Goal: Task Accomplishment & Management: Complete application form

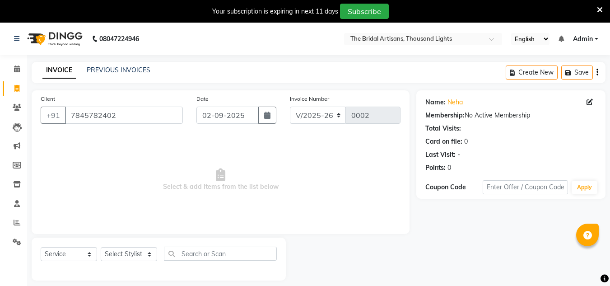
select select "8791"
select select "service"
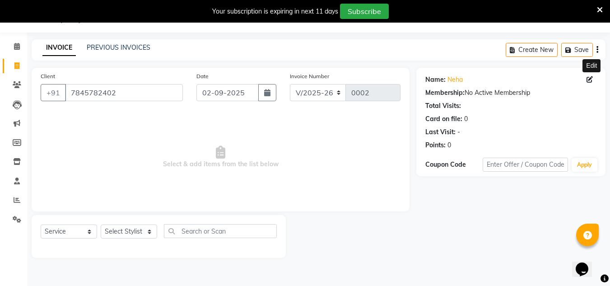
click at [589, 78] on icon at bounding box center [590, 79] width 6 height 6
select select "[DEMOGRAPHIC_DATA]"
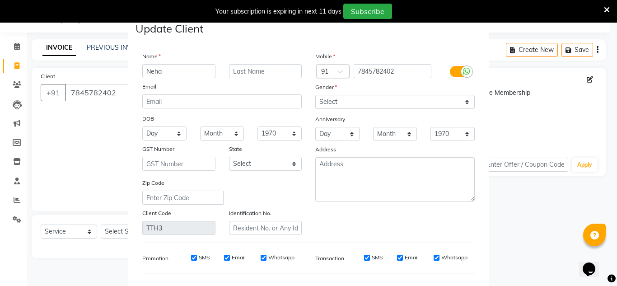
click at [528, 207] on ngb-modal-window "Update Client Name Neha Email DOB Day 01 02 03 04 05 06 07 08 09 10 11 12 13 14…" at bounding box center [308, 143] width 617 height 286
drag, startPoint x: 606, startPoint y: 4, endPoint x: 605, endPoint y: 9, distance: 5.5
click at [605, 9] on div at bounding box center [607, 11] width 6 height 15
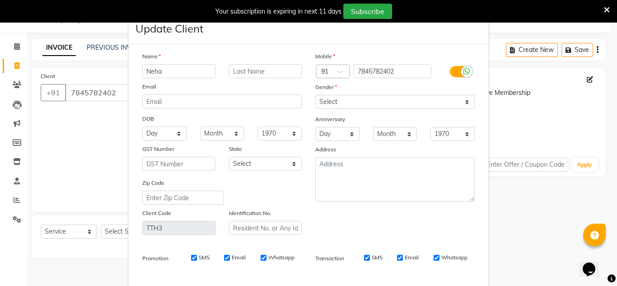
click at [605, 9] on icon at bounding box center [607, 10] width 6 height 8
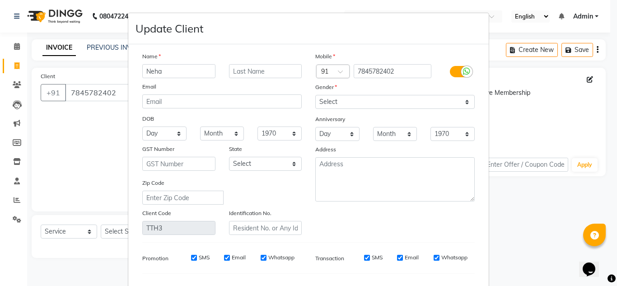
click at [589, 81] on ngb-modal-window "Update Client Name Neha Email DOB Day 01 02 03 04 05 06 07 08 09 10 11 12 13 14…" at bounding box center [308, 143] width 617 height 286
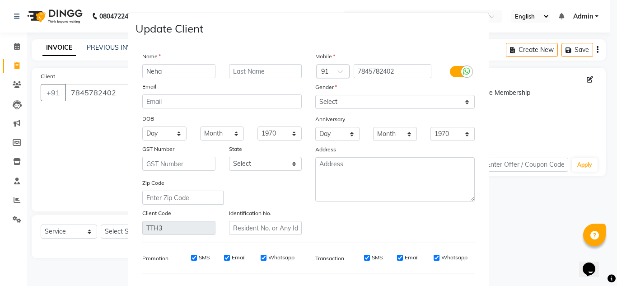
click at [124, 139] on ngb-modal-window "Update Client Name Neha Email DOB Day 01 02 03 04 05 06 07 08 09 10 11 12 13 14…" at bounding box center [308, 143] width 617 height 286
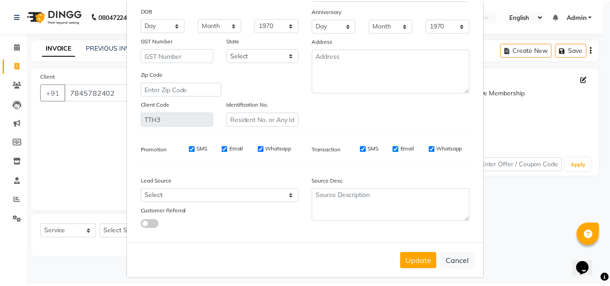
scroll to position [115, 0]
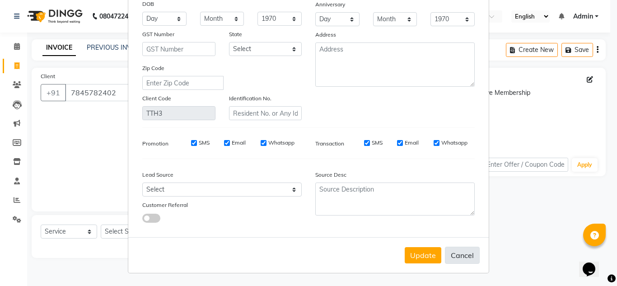
click at [453, 259] on button "Cancel" at bounding box center [462, 255] width 35 height 17
select select
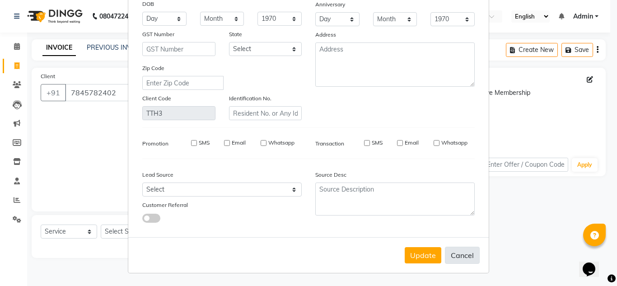
select select
checkbox input "false"
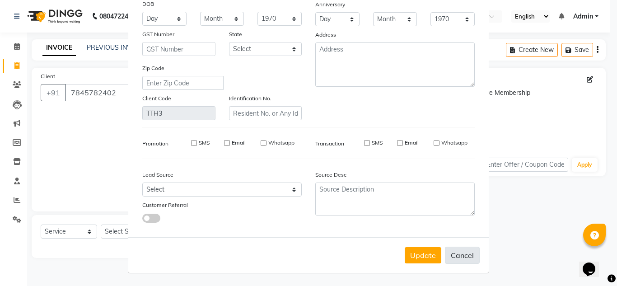
checkbox input "false"
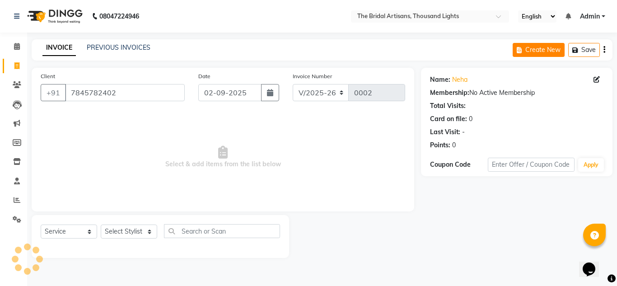
click at [548, 45] on button "Create New" at bounding box center [539, 50] width 52 height 14
select select "service"
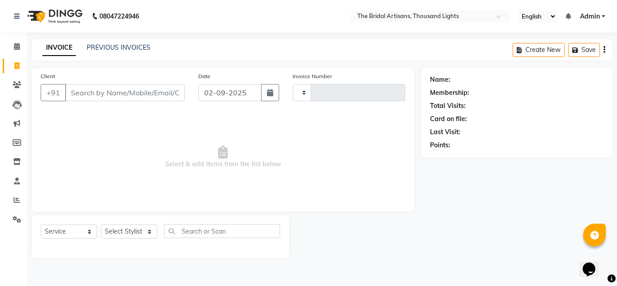
click at [114, 107] on div "Client +91" at bounding box center [113, 89] width 158 height 37
click at [87, 92] on input "Client" at bounding box center [125, 92] width 120 height 17
type input "ne"
click at [108, 45] on link "PREVIOUS INVOICES" at bounding box center [119, 47] width 64 height 8
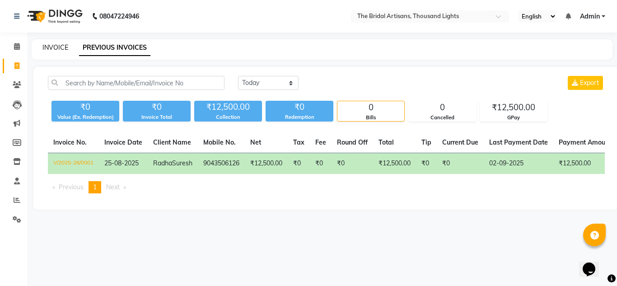
click at [50, 46] on link "INVOICE" at bounding box center [55, 47] width 26 height 8
select select "service"
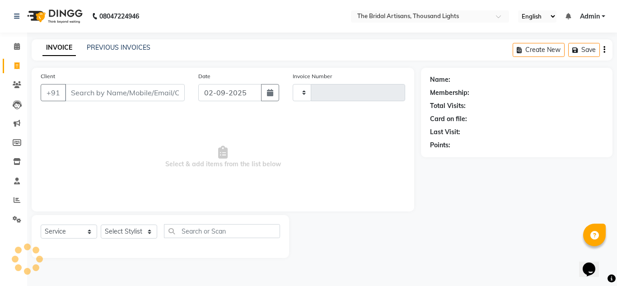
type input "0002"
select select "8791"
click at [139, 47] on link "PREVIOUS INVOICES" at bounding box center [119, 47] width 64 height 8
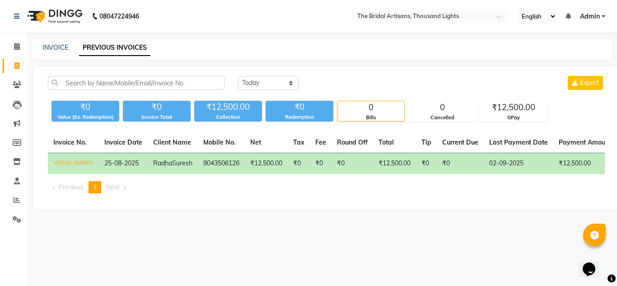
click at [435, 193] on ul "Previous page 1 / 1 You're on page 1 Next page" at bounding box center [326, 187] width 557 height 12
click at [52, 51] on link "INVOICE" at bounding box center [55, 47] width 26 height 8
select select "8791"
select select "service"
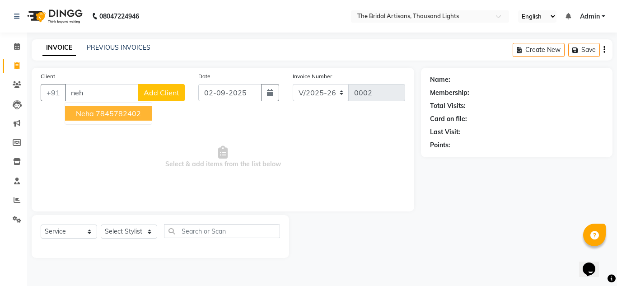
click at [116, 115] on ngb-highlight "7845782402" at bounding box center [118, 113] width 45 height 9
type input "7845782402"
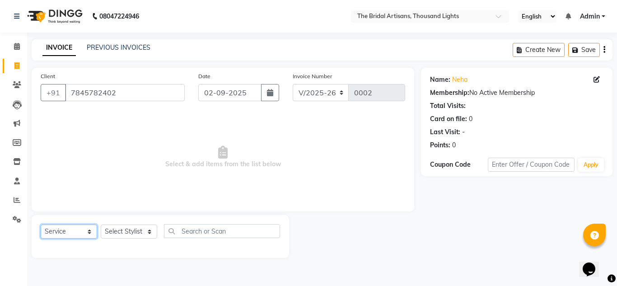
click at [85, 232] on select "Select Service Product Membership Package Voucher Prepaid Gift Card" at bounding box center [69, 232] width 56 height 14
click at [41, 225] on select "Select Service Product Membership Package Voucher Prepaid Gift Card" at bounding box center [69, 232] width 56 height 14
click at [130, 229] on select "Select Stylist [PERSON_NAME] D [PERSON_NAME] [PERSON_NAME] M [PERSON_NAME] [PER…" at bounding box center [129, 232] width 56 height 14
click at [101, 225] on select "Select Stylist [PERSON_NAME] D [PERSON_NAME] [PERSON_NAME] M [PERSON_NAME] [PER…" at bounding box center [129, 232] width 56 height 14
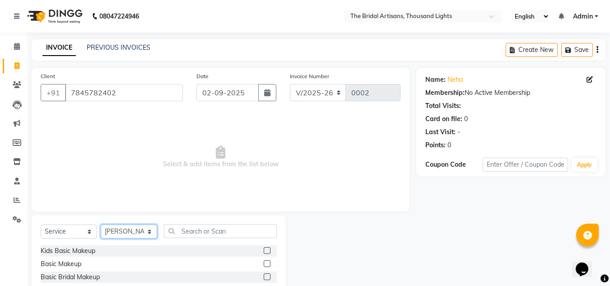
select select "89519"
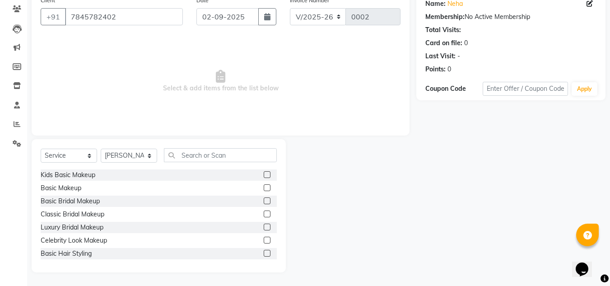
click at [264, 225] on label at bounding box center [267, 227] width 7 height 7
click at [264, 225] on input "checkbox" at bounding box center [267, 228] width 6 height 6
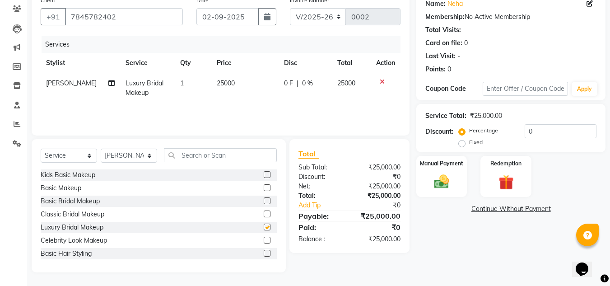
checkbox input "false"
click at [264, 202] on label at bounding box center [267, 200] width 7 height 7
click at [264, 202] on input "checkbox" at bounding box center [267, 201] width 6 height 6
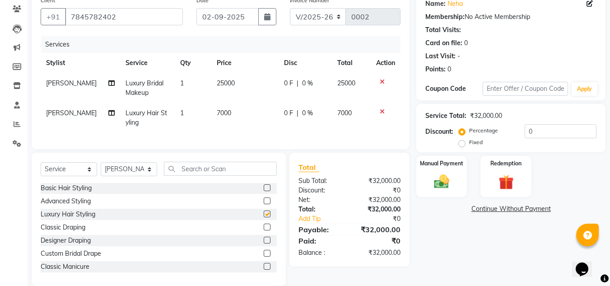
checkbox input "false"
click at [264, 204] on label at bounding box center [267, 200] width 7 height 7
click at [264, 204] on input "checkbox" at bounding box center [267, 201] width 6 height 6
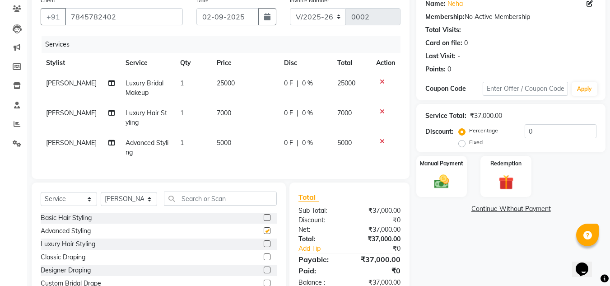
checkbox input "false"
click at [264, 221] on label at bounding box center [267, 217] width 7 height 7
click at [264, 221] on input "checkbox" at bounding box center [267, 218] width 6 height 6
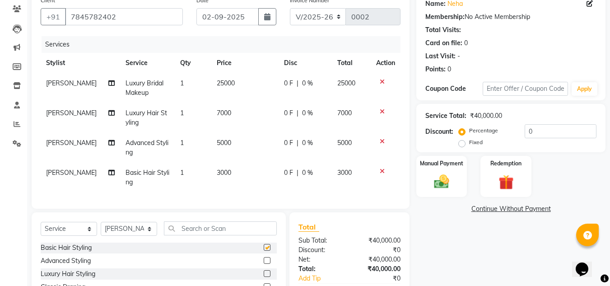
checkbox input "false"
click at [384, 174] on icon at bounding box center [382, 171] width 5 height 6
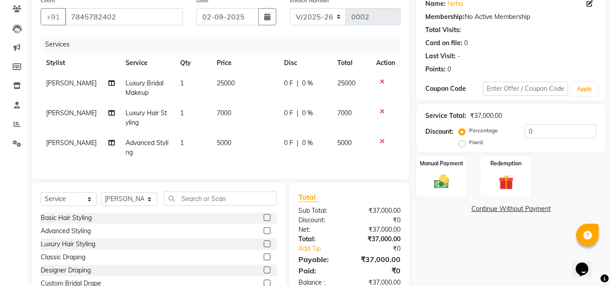
click at [382, 111] on icon at bounding box center [382, 111] width 5 height 6
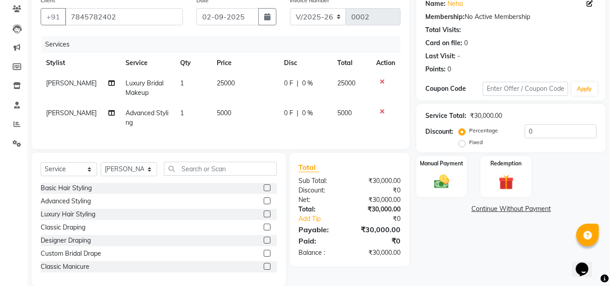
click at [56, 80] on span "[PERSON_NAME]" at bounding box center [71, 83] width 51 height 8
select select "89519"
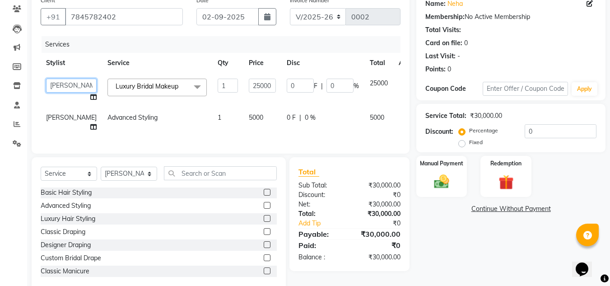
click at [56, 80] on select "[PERSON_NAME] D [PERSON_NAME] [PERSON_NAME] M [PERSON_NAME] [PERSON_NAME]" at bounding box center [71, 86] width 51 height 14
select select "89515"
click at [218, 84] on input "1" at bounding box center [228, 86] width 20 height 14
type input "2"
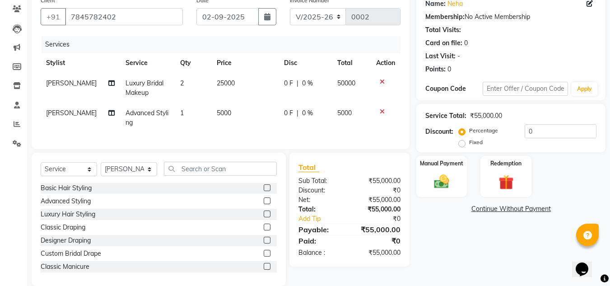
click at [237, 126] on td "5000" at bounding box center [244, 118] width 67 height 30
select select "89519"
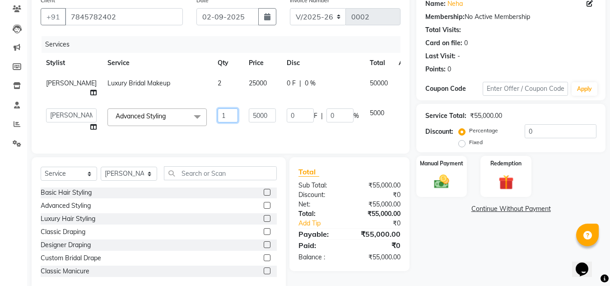
click at [218, 116] on input "1" at bounding box center [228, 115] width 20 height 14
type input "2"
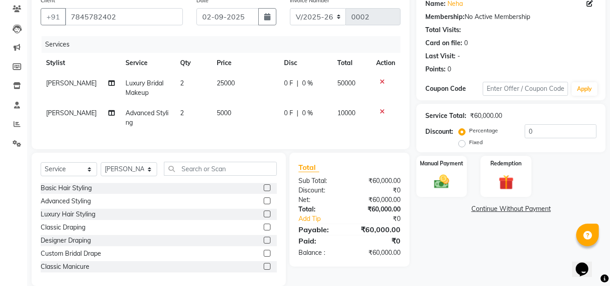
click at [237, 134] on div "Services Stylist Service Qty Price Disc Total Action [PERSON_NAME] Luxury Brida…" at bounding box center [221, 88] width 360 height 104
click at [141, 119] on td "Advanced Styling" at bounding box center [147, 118] width 55 height 30
select select "89519"
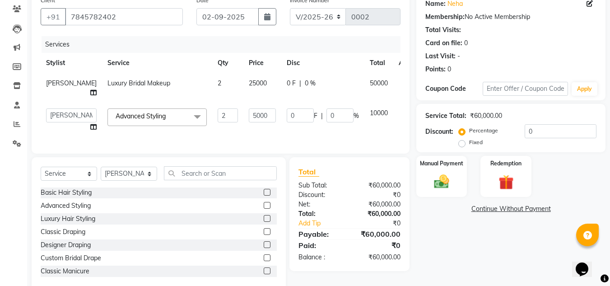
click at [188, 118] on span at bounding box center [197, 116] width 18 height 17
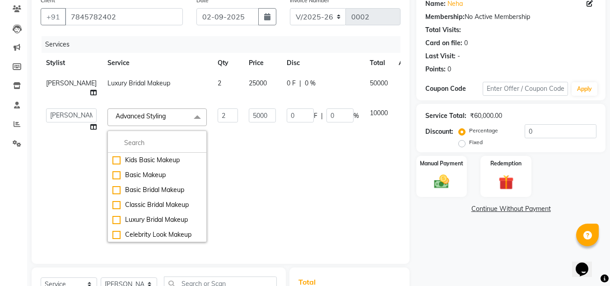
scroll to position [78, 0]
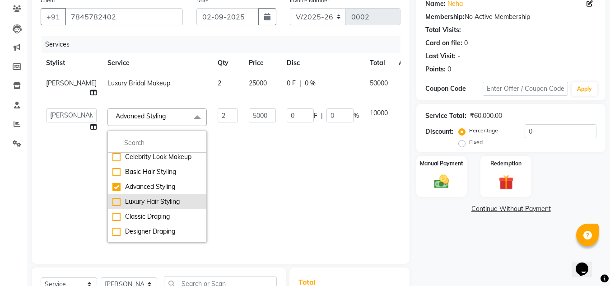
click at [113, 200] on div "Luxury Hair Styling" at bounding box center [157, 201] width 89 height 9
checkbox input "false"
checkbox input "true"
type input "1"
type input "7000"
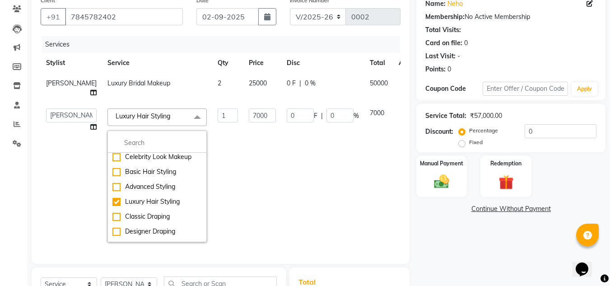
click at [244, 170] on td "7000" at bounding box center [263, 175] width 38 height 145
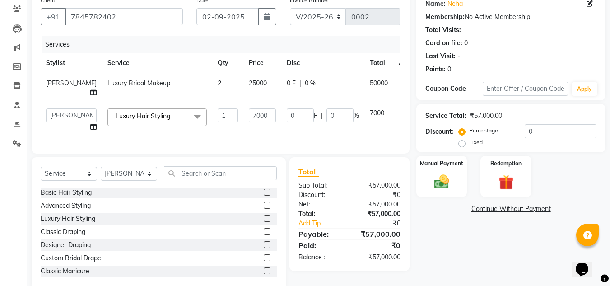
click at [403, 112] on icon at bounding box center [405, 111] width 5 height 6
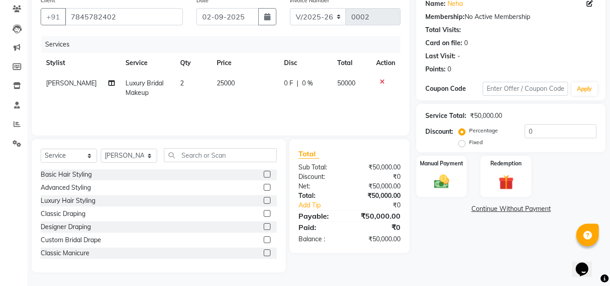
click at [184, 83] on td "2" at bounding box center [193, 88] width 37 height 30
select select "89515"
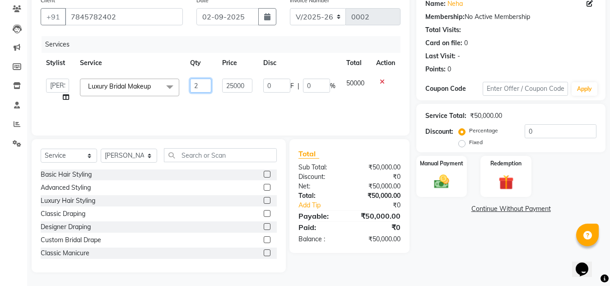
click at [198, 85] on input "2" at bounding box center [200, 86] width 21 height 14
type input "1"
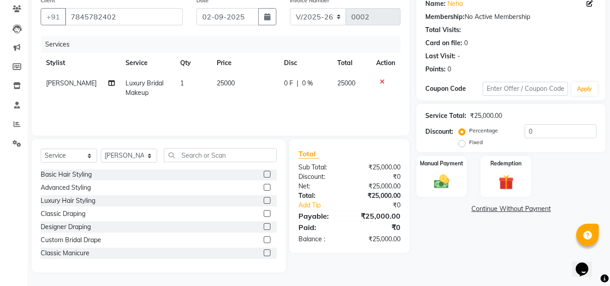
click at [354, 112] on div "Services Stylist Service Qty Price Disc Total Action [PERSON_NAME] Luxury Brida…" at bounding box center [221, 81] width 360 height 90
click at [396, 119] on div "Services Stylist Service Qty Price Disc Total Action [PERSON_NAME] Luxury Brida…" at bounding box center [221, 81] width 360 height 90
click at [94, 194] on div "Kids Basic Makeup Basic Makeup Basic Bridal Makeup Classic Bridal Makeup Luxury…" at bounding box center [159, 214] width 236 height 90
click at [91, 204] on div "Luxury Hair Styling" at bounding box center [68, 200] width 55 height 9
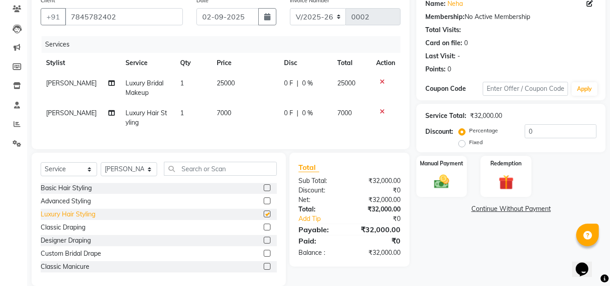
checkbox input "false"
click at [108, 115] on icon at bounding box center [111, 113] width 6 height 6
select select "89519"
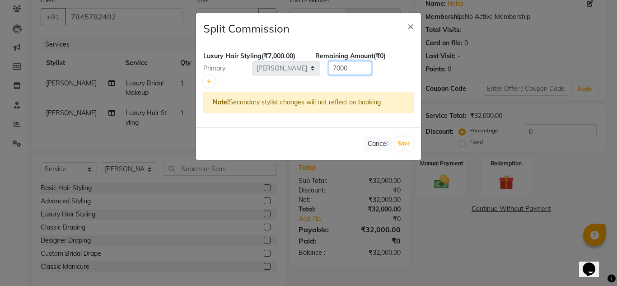
click at [360, 62] on input "7000" at bounding box center [350, 68] width 42 height 14
type input "7"
type input "10000"
click at [400, 147] on button "Save" at bounding box center [404, 143] width 18 height 13
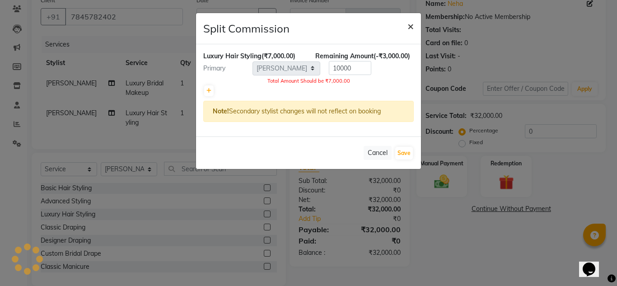
click at [408, 26] on span "×" at bounding box center [411, 26] width 6 height 14
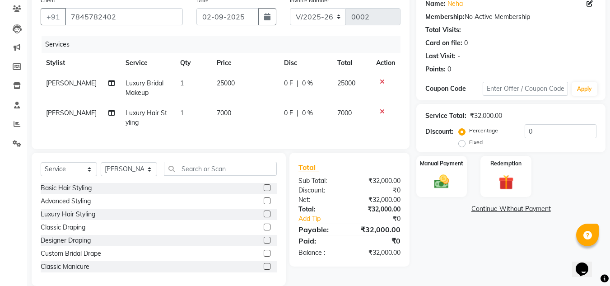
click at [181, 83] on td "1" at bounding box center [193, 88] width 37 height 30
select select "89515"
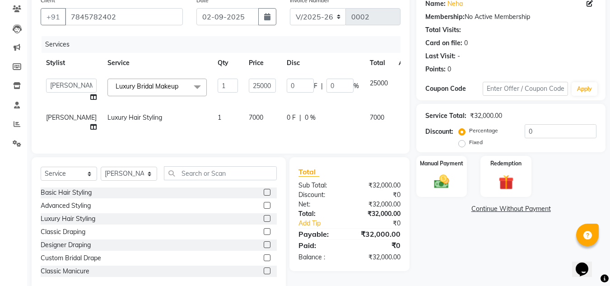
click at [181, 83] on td "Luxury Bridal Makeup x Kids Basic Makeup Basic Makeup Basic Bridal Makeup Class…" at bounding box center [157, 90] width 110 height 34
click at [218, 84] on input "1" at bounding box center [228, 86] width 20 height 14
click at [244, 115] on td "7000" at bounding box center [263, 123] width 38 height 30
select select "89519"
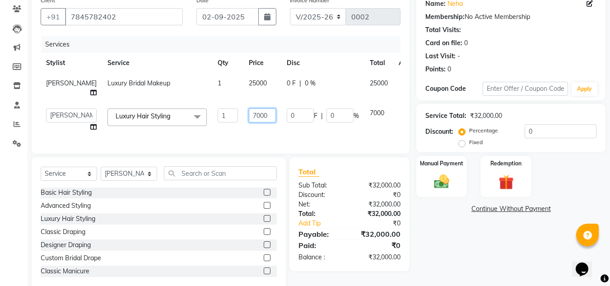
click at [249, 115] on input "7000" at bounding box center [262, 115] width 27 height 14
type input "7"
type input "25000"
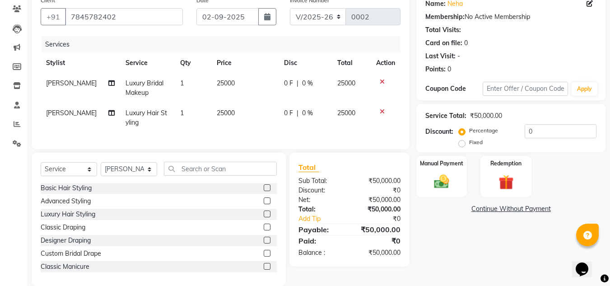
click at [257, 125] on tr "[PERSON_NAME] Luxury Hair Styling 1 25000 0 F | 0 % 25000" at bounding box center [221, 118] width 360 height 30
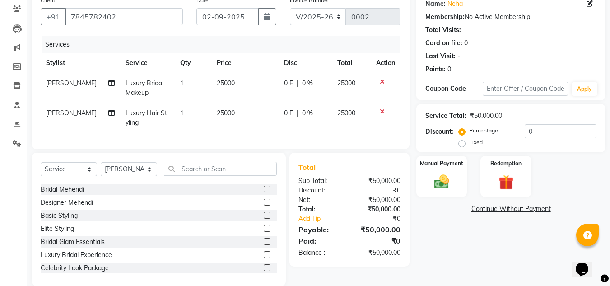
scroll to position [237, 0]
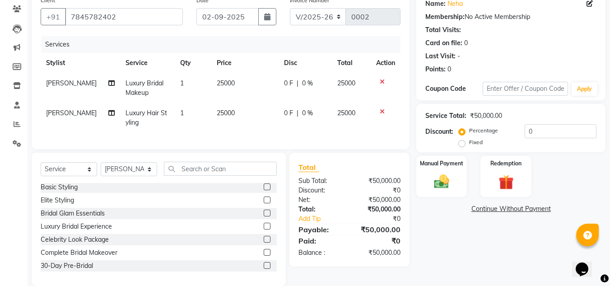
click at [264, 256] on label at bounding box center [267, 252] width 7 height 7
click at [264, 256] on input "checkbox" at bounding box center [267, 253] width 6 height 6
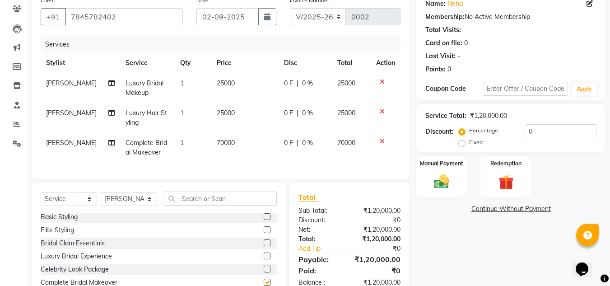
checkbox input "false"
click at [384, 138] on icon at bounding box center [382, 141] width 5 height 6
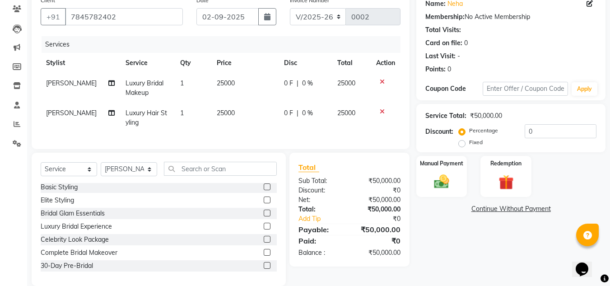
click at [264, 243] on label at bounding box center [267, 239] width 7 height 7
click at [264, 243] on input "checkbox" at bounding box center [267, 240] width 6 height 6
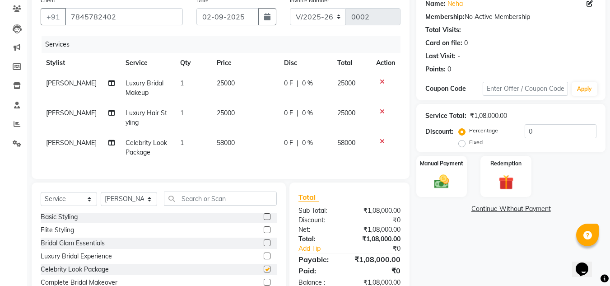
checkbox input "false"
click at [381, 141] on icon at bounding box center [382, 141] width 5 height 6
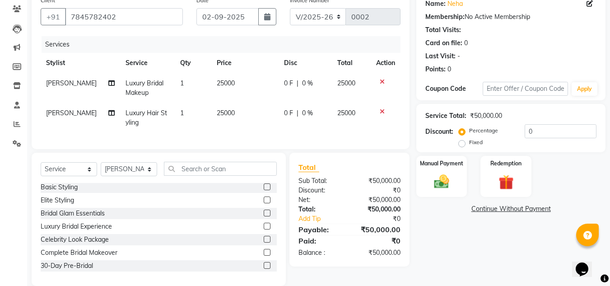
click at [179, 111] on td "1" at bounding box center [193, 118] width 37 height 30
select select "89519"
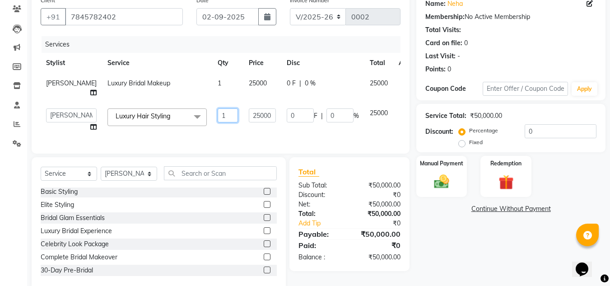
click at [218, 118] on input "1" at bounding box center [228, 115] width 20 height 14
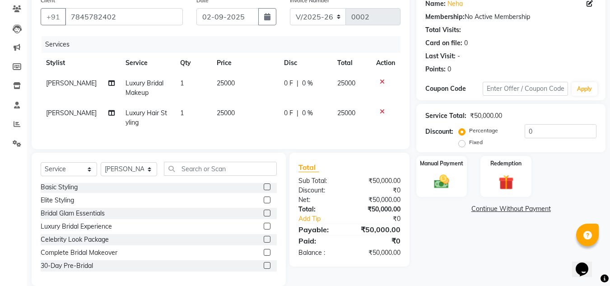
click at [204, 131] on td "1" at bounding box center [193, 118] width 37 height 30
select select "89519"
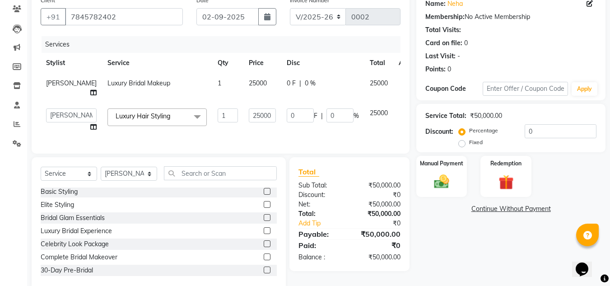
click at [212, 131] on td "1" at bounding box center [227, 120] width 31 height 34
click at [264, 209] on label at bounding box center [267, 205] width 7 height 7
click at [264, 209] on input "checkbox" at bounding box center [267, 206] width 6 height 6
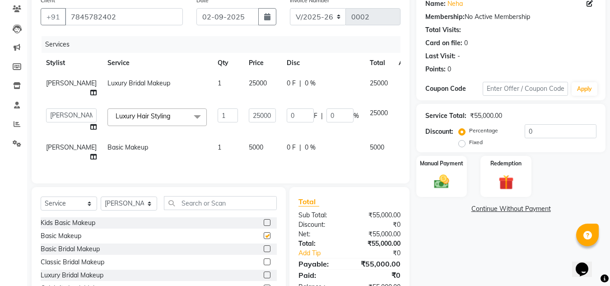
checkbox input "false"
click at [56, 149] on span "[PERSON_NAME]" at bounding box center [71, 147] width 51 height 8
select select "89519"
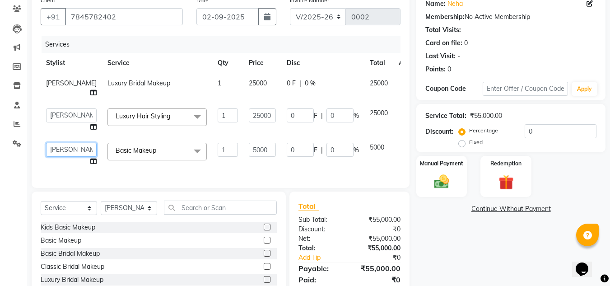
click at [56, 149] on select "[PERSON_NAME] D [PERSON_NAME] [PERSON_NAME] M [PERSON_NAME] [PERSON_NAME]" at bounding box center [71, 150] width 51 height 14
select select "89517"
click at [408, 212] on div "Total Sub Total: ₹55,000.00 Discount: ₹0 Net: ₹55,000.00 Total: ₹55,000.00 Add …" at bounding box center [350, 249] width 120 height 114
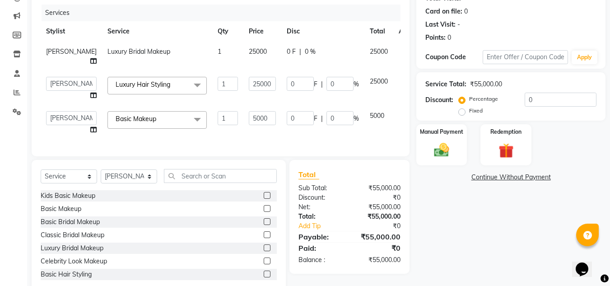
scroll to position [135, 0]
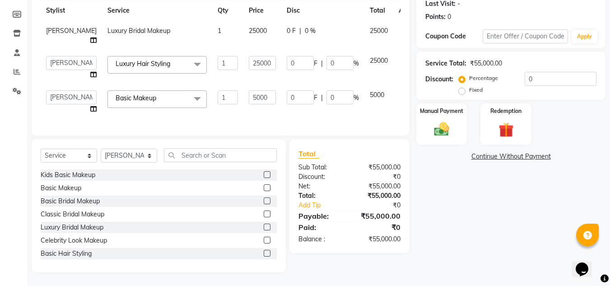
click at [264, 174] on label at bounding box center [267, 174] width 7 height 7
click at [264, 174] on input "checkbox" at bounding box center [267, 175] width 6 height 6
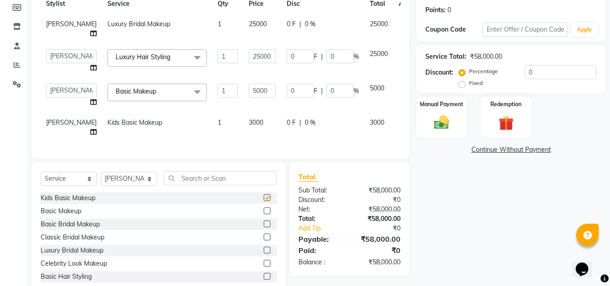
checkbox input "false"
click at [90, 129] on icon at bounding box center [93, 132] width 6 height 6
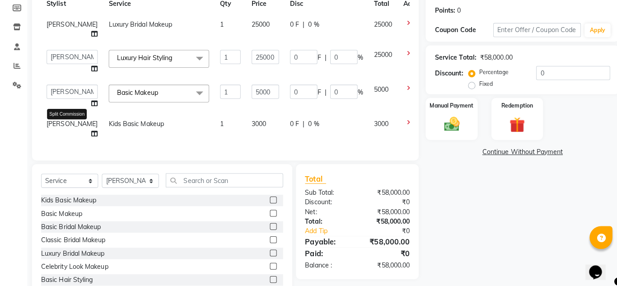
select select "89519"
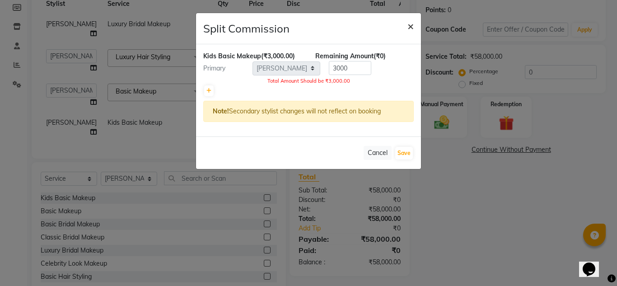
click at [412, 23] on span "×" at bounding box center [411, 26] width 6 height 14
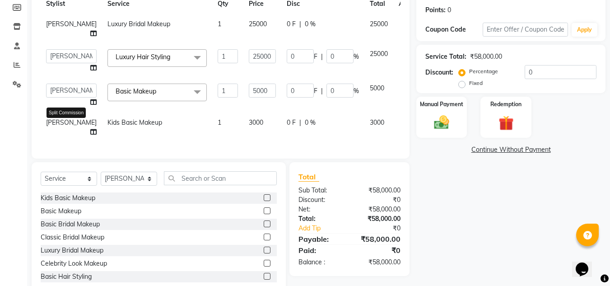
click at [90, 134] on icon at bounding box center [93, 132] width 6 height 6
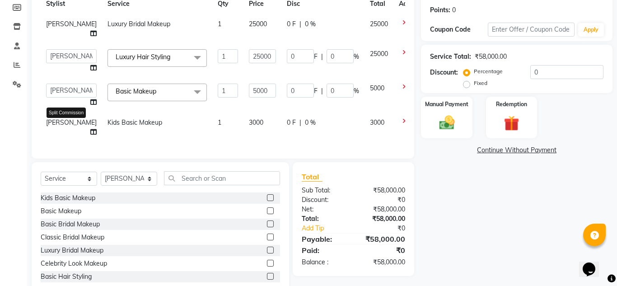
select select "89519"
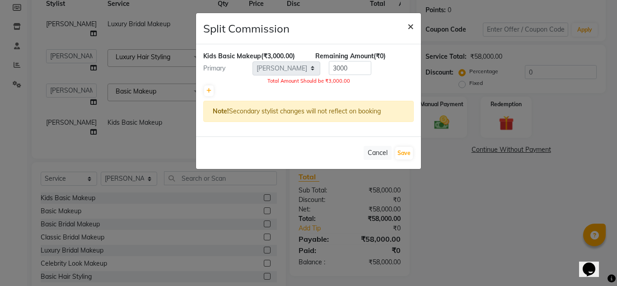
click at [410, 24] on span "×" at bounding box center [411, 26] width 6 height 14
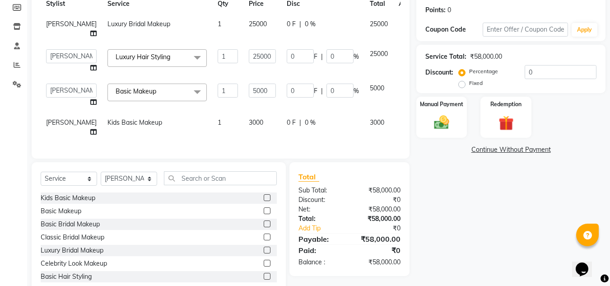
click at [53, 126] on span "[PERSON_NAME]" at bounding box center [71, 122] width 51 height 8
select select "89519"
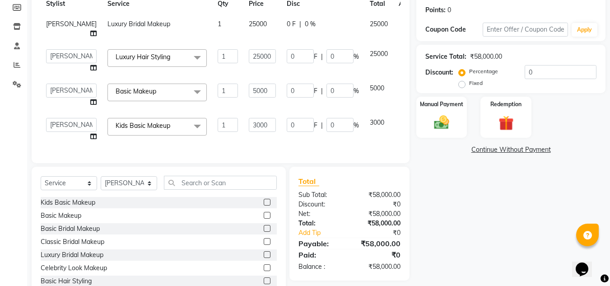
click at [403, 122] on icon at bounding box center [405, 121] width 5 height 6
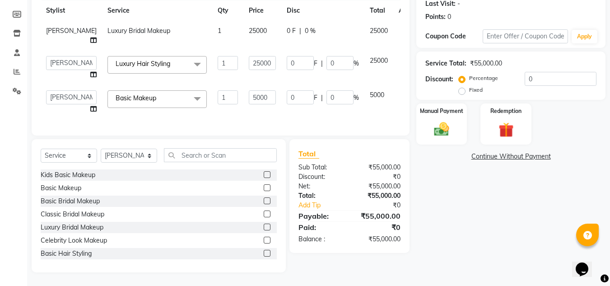
click at [403, 90] on icon at bounding box center [405, 93] width 5 height 6
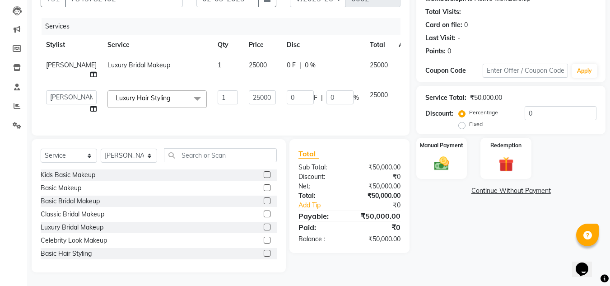
click at [399, 90] on div at bounding box center [408, 93] width 19 height 6
click at [212, 66] on td "1" at bounding box center [227, 70] width 31 height 30
select select "89515"
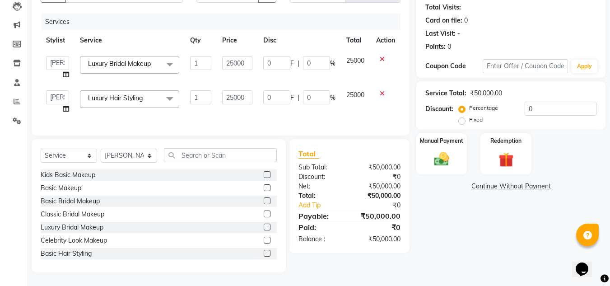
scroll to position [105, 0]
click at [203, 56] on input "1" at bounding box center [200, 63] width 21 height 14
type input "2"
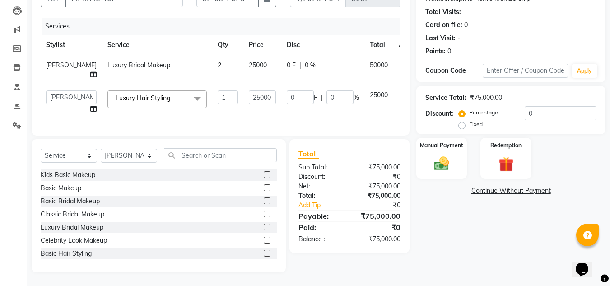
click at [212, 74] on td "2" at bounding box center [227, 70] width 31 height 30
select select "89515"
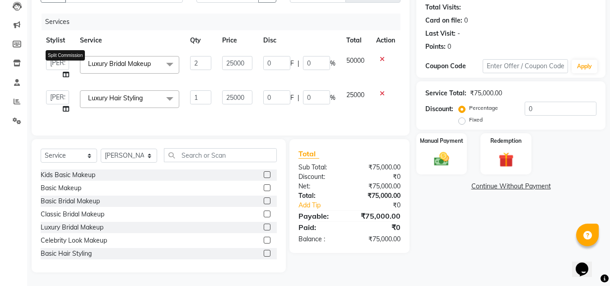
click at [66, 71] on icon at bounding box center [66, 74] width 6 height 6
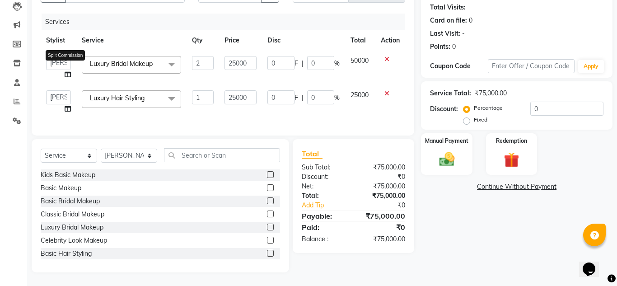
select select "89515"
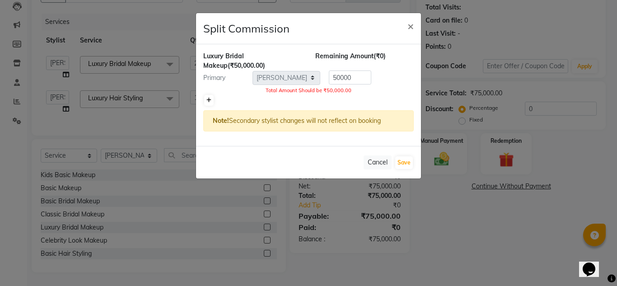
click at [208, 102] on icon at bounding box center [208, 100] width 5 height 5
type input "25000"
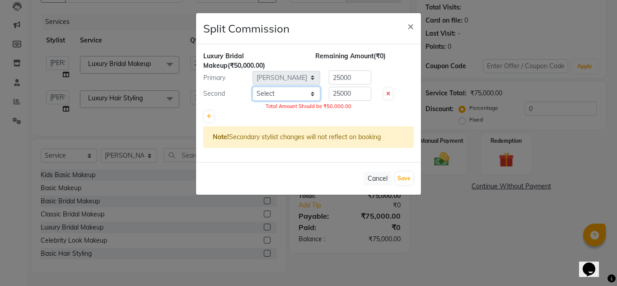
click at [311, 97] on select "Select [PERSON_NAME] D [PERSON_NAME] [PERSON_NAME] M [PERSON_NAME] [PERSON_NAME]" at bounding box center [287, 94] width 68 height 14
select select "89519"
click at [253, 87] on select "Select [PERSON_NAME] D [PERSON_NAME] [PERSON_NAME] M [PERSON_NAME] [PERSON_NAME]" at bounding box center [287, 94] width 68 height 14
click at [408, 177] on button "Save" at bounding box center [404, 178] width 18 height 13
select select "Select"
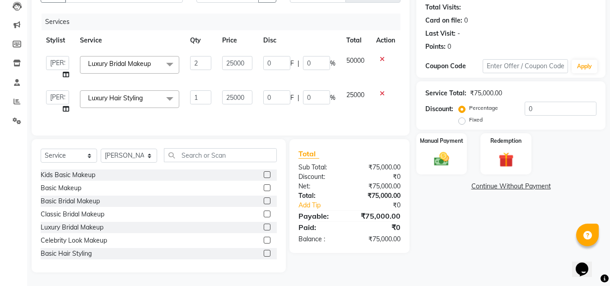
click at [383, 90] on icon at bounding box center [382, 93] width 5 height 6
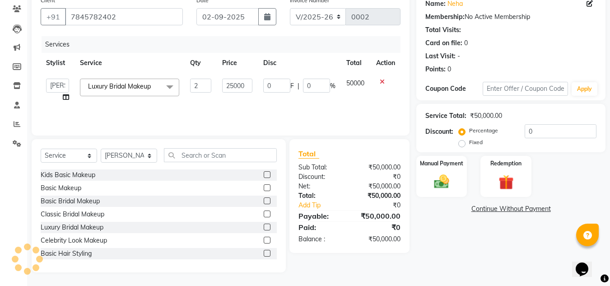
click at [264, 186] on label at bounding box center [267, 187] width 7 height 7
click at [264, 186] on input "checkbox" at bounding box center [267, 188] width 6 height 6
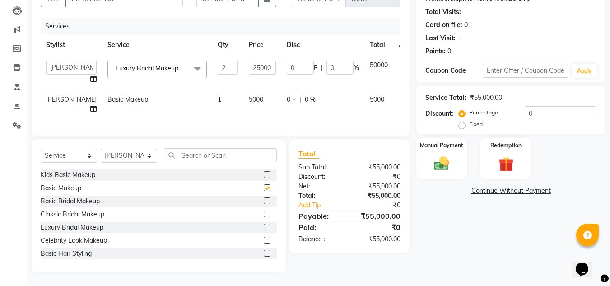
checkbox input "false"
click at [264, 253] on label at bounding box center [267, 253] width 7 height 7
click at [264, 253] on input "checkbox" at bounding box center [267, 254] width 6 height 6
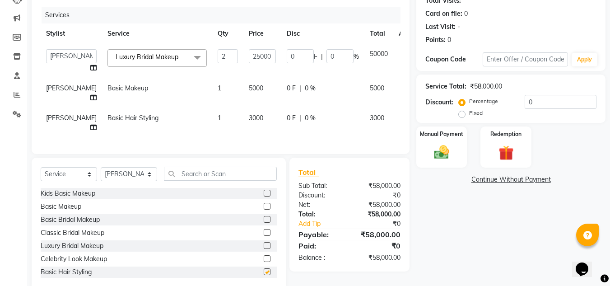
checkbox input "false"
click at [212, 85] on td "1" at bounding box center [227, 93] width 31 height 30
select select "89519"
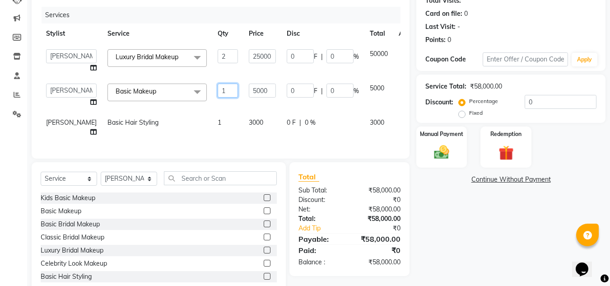
click at [218, 85] on input "1" at bounding box center [228, 91] width 20 height 14
type input "2"
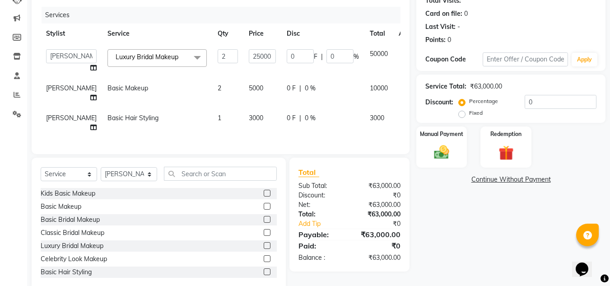
click at [394, 120] on td at bounding box center [409, 123] width 30 height 30
click at [403, 118] on icon at bounding box center [405, 116] width 5 height 6
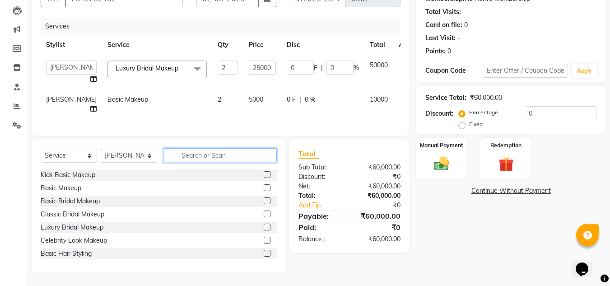
click at [188, 156] on input "text" at bounding box center [220, 155] width 113 height 14
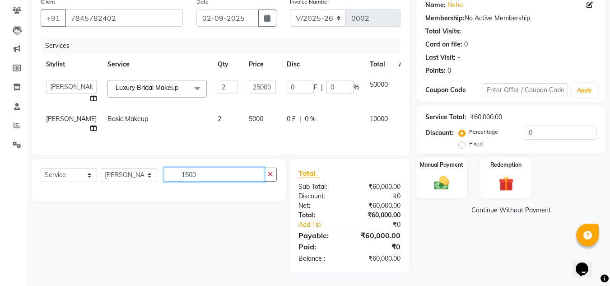
type input "1500"
click at [257, 201] on div "Select Service Product Membership Package Voucher Prepaid Gift Card Select Styl…" at bounding box center [159, 180] width 254 height 43
click at [273, 176] on icon "button" at bounding box center [270, 174] width 5 height 6
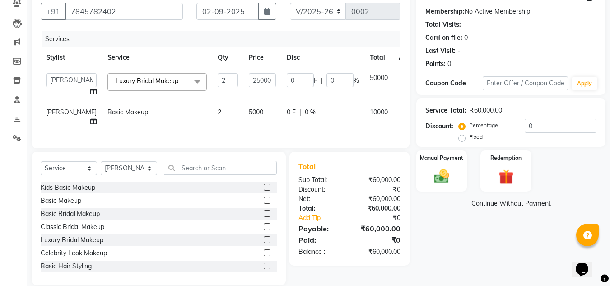
click at [264, 191] on label at bounding box center [267, 187] width 7 height 7
click at [264, 191] on input "checkbox" at bounding box center [267, 188] width 6 height 6
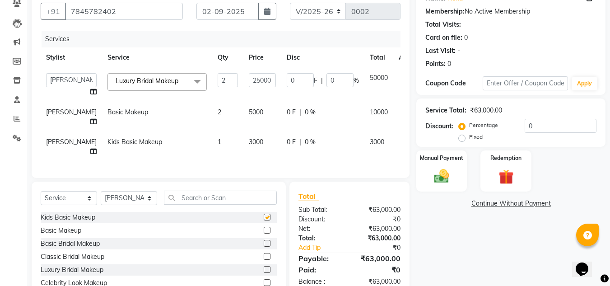
checkbox input "false"
click at [403, 141] on icon at bounding box center [405, 140] width 5 height 6
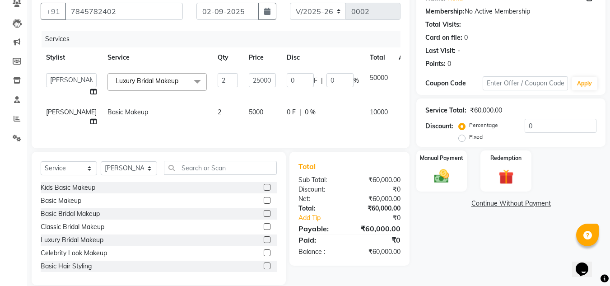
click at [218, 110] on span "2" at bounding box center [220, 112] width 4 height 8
select select "89519"
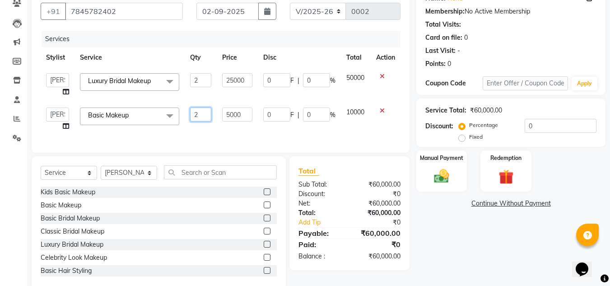
click at [202, 113] on input "2" at bounding box center [200, 115] width 21 height 14
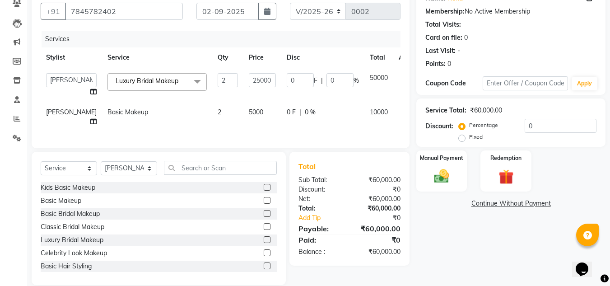
click at [244, 111] on td "5000" at bounding box center [263, 117] width 38 height 30
select select "89519"
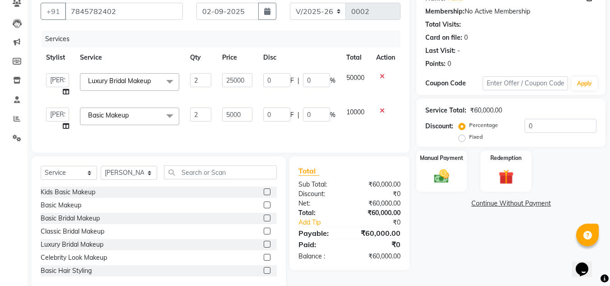
click at [239, 111] on input "5000" at bounding box center [237, 115] width 30 height 14
type input "6000"
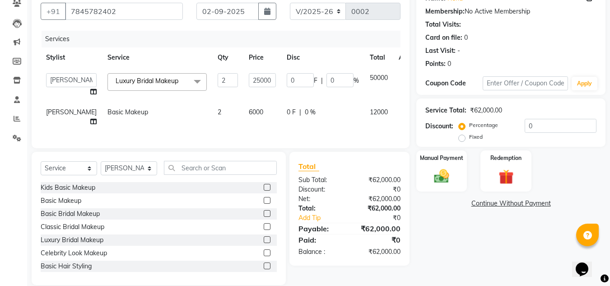
click at [241, 158] on div "Client [PHONE_NUMBER] Date [DATE] Invoice Number V/2025 V/[PHONE_NUMBER] Servic…" at bounding box center [221, 135] width 392 height 299
click at [483, 84] on input "text" at bounding box center [525, 83] width 85 height 14
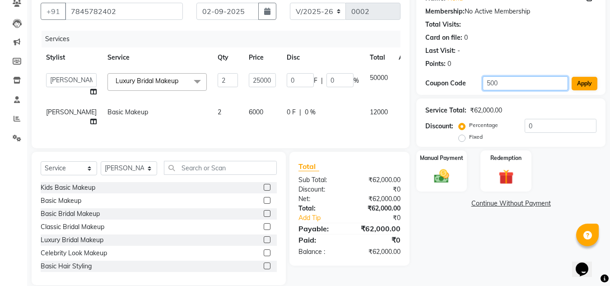
type input "500"
click at [580, 84] on button "Apply" at bounding box center [585, 84] width 26 height 14
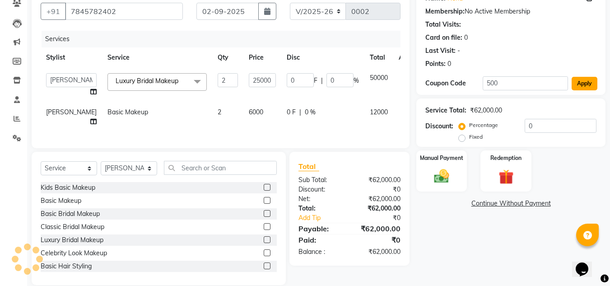
click at [580, 84] on button "Apply" at bounding box center [585, 84] width 26 height 14
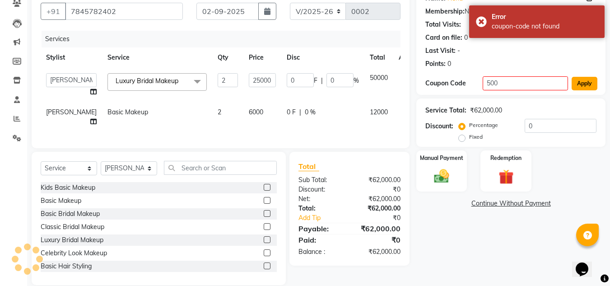
click at [580, 84] on button "Apply" at bounding box center [585, 84] width 26 height 14
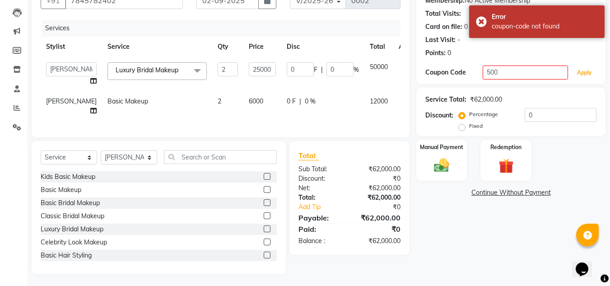
scroll to position [101, 0]
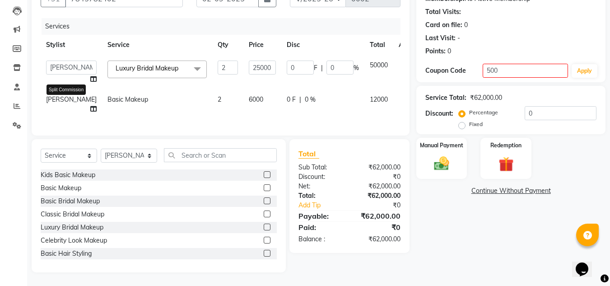
click at [90, 106] on icon at bounding box center [93, 109] width 6 height 6
select select "89519"
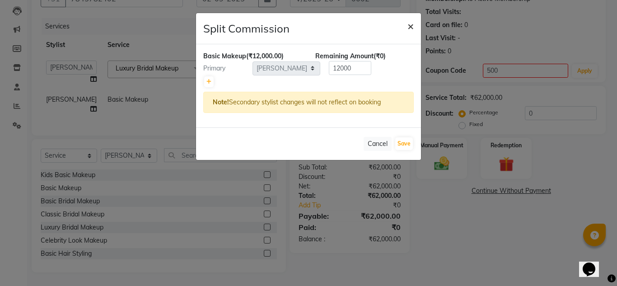
click at [410, 26] on span "×" at bounding box center [411, 26] width 6 height 14
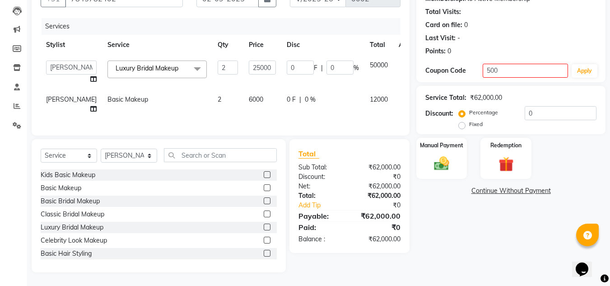
click at [51, 95] on span "[PERSON_NAME]" at bounding box center [71, 99] width 51 height 8
select select "89519"
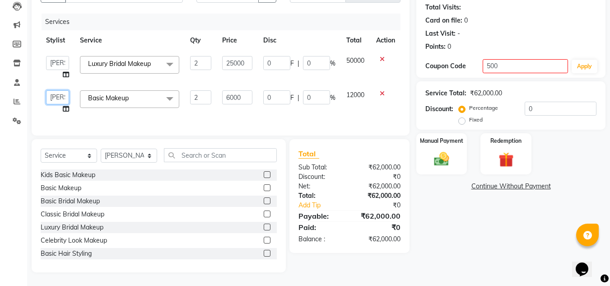
click at [59, 98] on select "[PERSON_NAME] D [PERSON_NAME] [PERSON_NAME] M [PERSON_NAME] [PERSON_NAME]" at bounding box center [57, 97] width 23 height 14
select select "89517"
click at [66, 106] on icon at bounding box center [66, 109] width 6 height 6
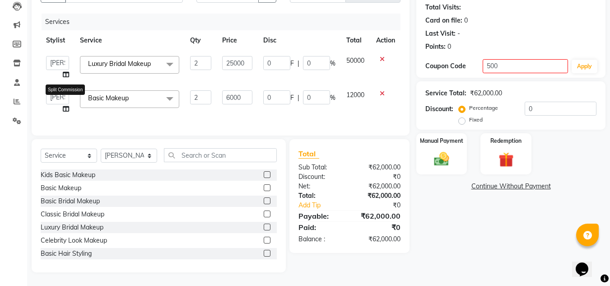
select select "89517"
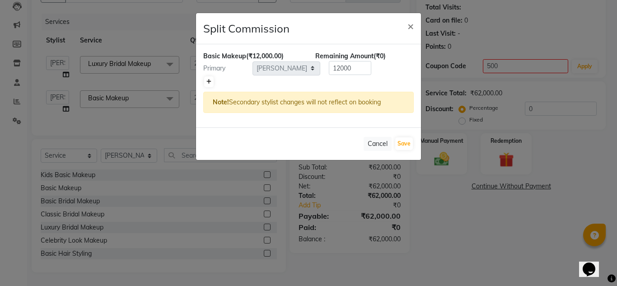
click at [208, 81] on icon at bounding box center [208, 81] width 5 height 5
type input "6000"
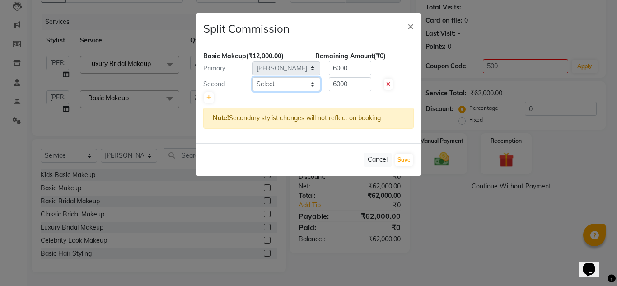
click at [274, 84] on select "Select [PERSON_NAME] D [PERSON_NAME] [PERSON_NAME] M [PERSON_NAME] [PERSON_NAME]" at bounding box center [287, 84] width 68 height 14
select select "89518"
click at [253, 77] on select "Select [PERSON_NAME] D [PERSON_NAME] [PERSON_NAME] M [PERSON_NAME] [PERSON_NAME]" at bounding box center [287, 84] width 68 height 14
click at [209, 95] on icon at bounding box center [208, 97] width 5 height 5
type input "4000"
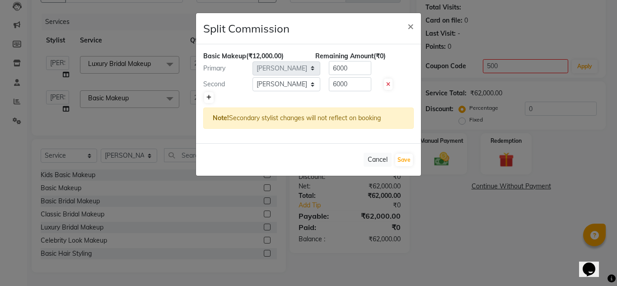
type input "4000"
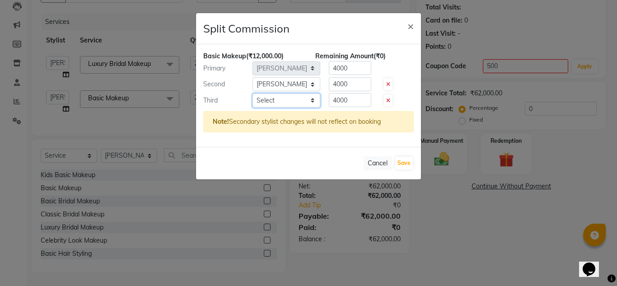
click at [283, 98] on select "Select [PERSON_NAME] D [PERSON_NAME] [PERSON_NAME] M [PERSON_NAME] [PERSON_NAME]" at bounding box center [287, 101] width 68 height 14
select select "89516"
click at [253, 94] on select "Select [PERSON_NAME] D [PERSON_NAME] [PERSON_NAME] M [PERSON_NAME] [PERSON_NAME]" at bounding box center [287, 101] width 68 height 14
click at [290, 101] on select "Select [PERSON_NAME] D [PERSON_NAME] [PERSON_NAME] M [PERSON_NAME] [PERSON_NAME]" at bounding box center [287, 101] width 68 height 14
click at [385, 99] on span at bounding box center [388, 100] width 9 height 11
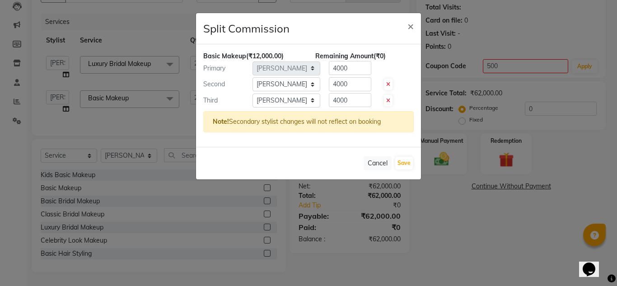
type input "6000"
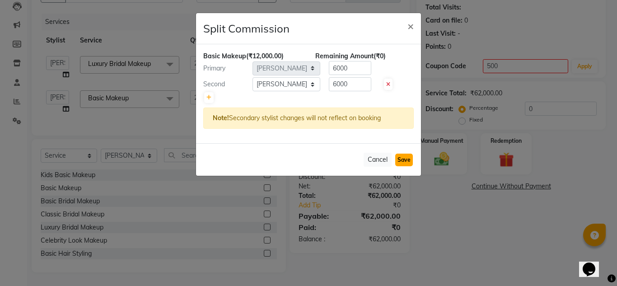
click at [407, 161] on button "Save" at bounding box center [404, 160] width 18 height 13
select select "Select"
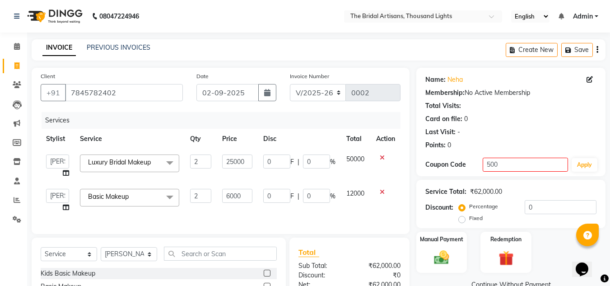
scroll to position [105, 0]
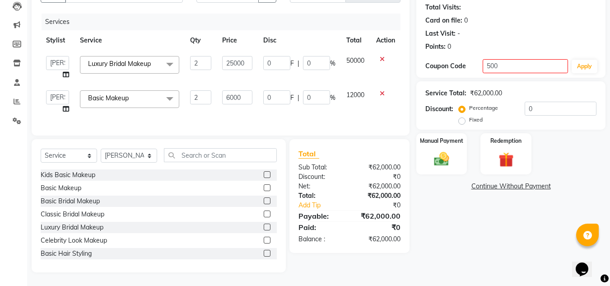
click at [469, 116] on label "Fixed" at bounding box center [476, 120] width 14 height 8
click at [461, 117] on input "Fixed" at bounding box center [464, 120] width 6 height 6
radio input "true"
click at [538, 105] on input "0" at bounding box center [561, 109] width 72 height 14
type input "5"
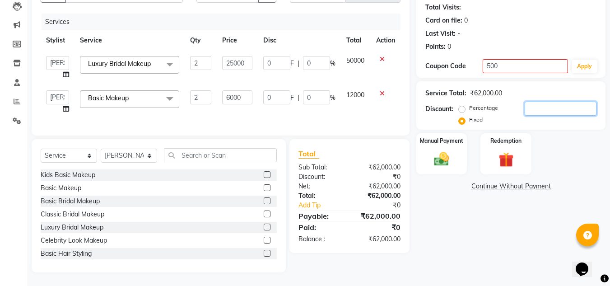
type input "4.03"
type input "0.01"
type input "0.97"
type input "0.01"
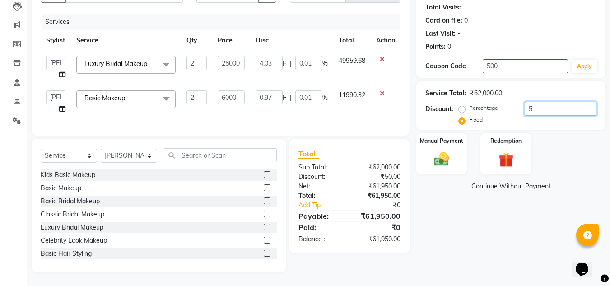
type input "50"
type input "40.32"
type input "0.08"
type input "9.68"
type input "0.08"
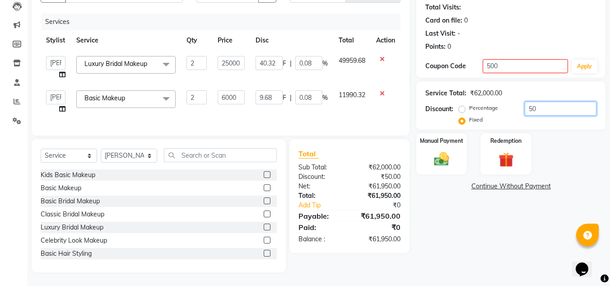
type input "500"
type input "403.23"
type input "0.81"
type input "96.77"
type input "0.81"
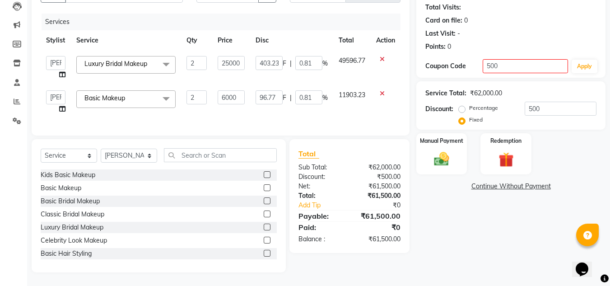
click at [480, 240] on div "Name: Neha Membership: No Active Membership Total Visits: Card on file: 0 Last …" at bounding box center [515, 120] width 196 height 303
click at [405, 100] on div "Client [PHONE_NUMBER] Date [DATE] Invoice Number V/2025 V/[PHONE_NUMBER] Servic…" at bounding box center [221, 52] width 378 height 166
click at [308, 61] on input "0.81" at bounding box center [308, 63] width 27 height 14
click at [315, 56] on input "0.81" at bounding box center [308, 63] width 27 height 14
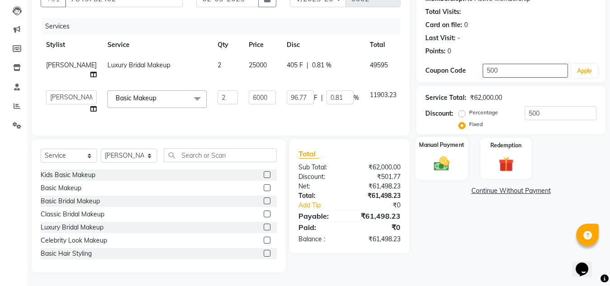
scroll to position [101, 0]
click at [438, 155] on img at bounding box center [441, 164] width 25 height 18
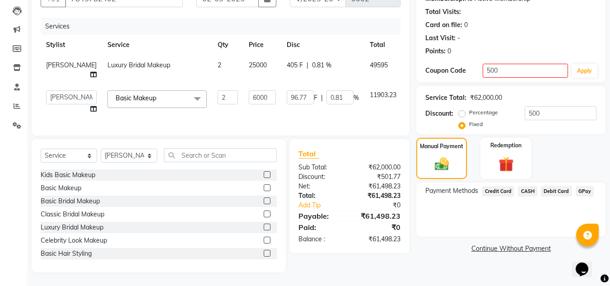
click at [582, 186] on span "GPay" at bounding box center [585, 191] width 19 height 10
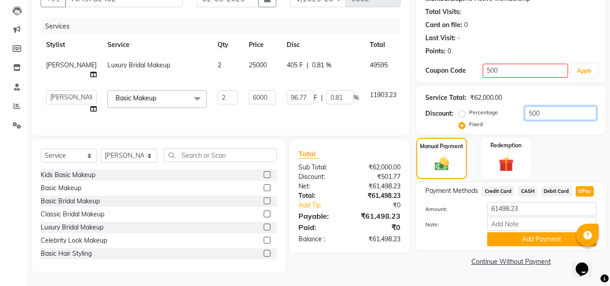
click at [543, 106] on input "500" at bounding box center [561, 113] width 72 height 14
type input "50"
type input "9.68"
type input "0.08"
type input "5"
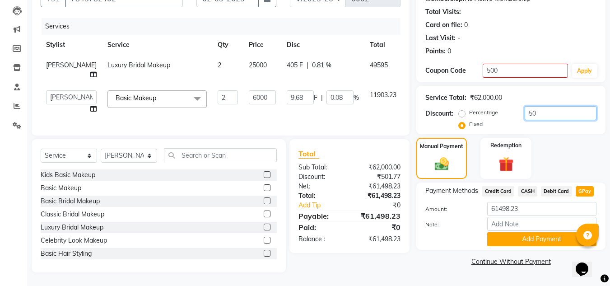
type input "0.97"
type input "0.01"
type input "0"
type input "4"
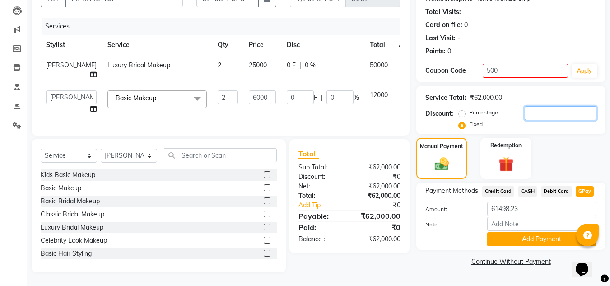
type input "0.77"
type input "0.01"
type input "49"
type input "9.48"
type input "0.08"
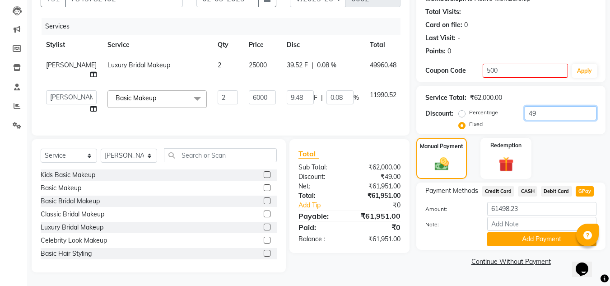
type input "498"
type input "96.39"
type input "0.8"
type input "49"
type input "9.48"
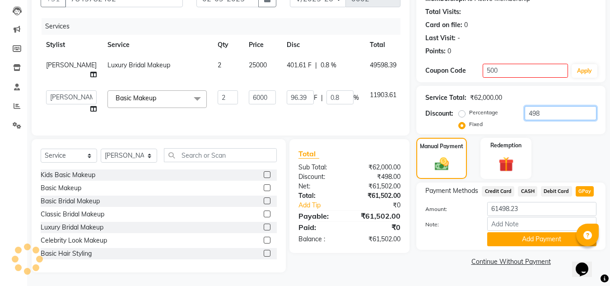
type input "0.08"
type input "499"
type input "96.58"
type input "0.8"
type input "49"
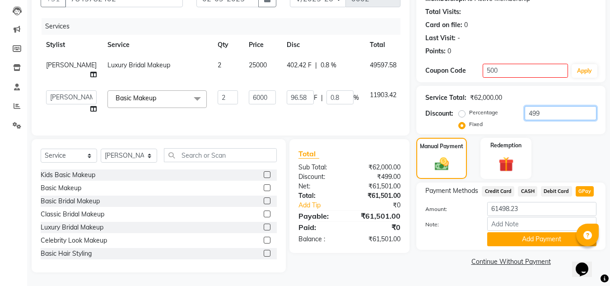
type input "9.48"
type input "0.08"
type input "4"
type input "0.77"
type input "0.01"
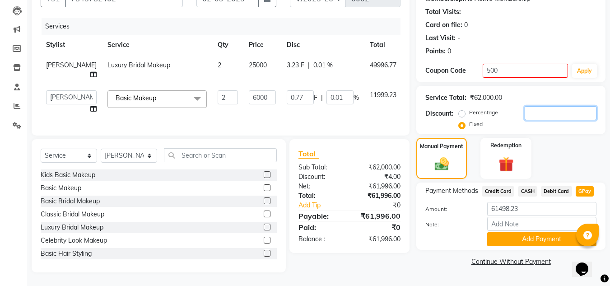
type input "0"
type input "4"
type input "0.77"
type input "0.01"
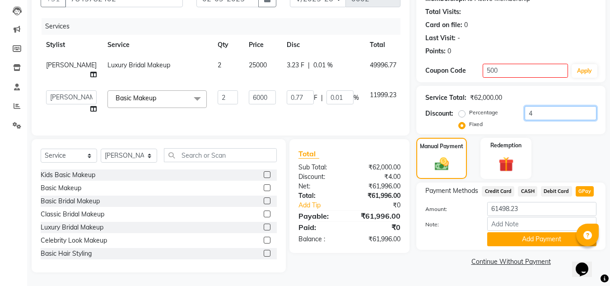
type input "49"
type input "9.48"
type input "0.08"
type input "499"
type input "96.58"
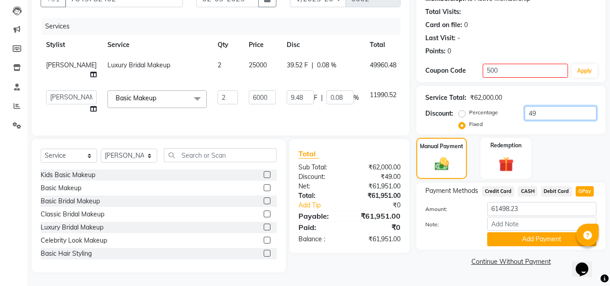
type input "0.8"
type input "499.1"
type input "96.6"
type input "0.81"
type input "499"
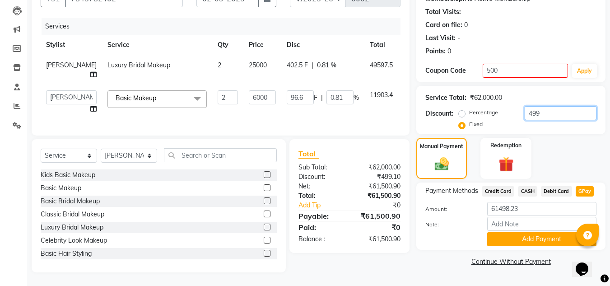
type input "96.58"
type input "0.8"
type input "499.5"
type input "96.68"
type input "0.81"
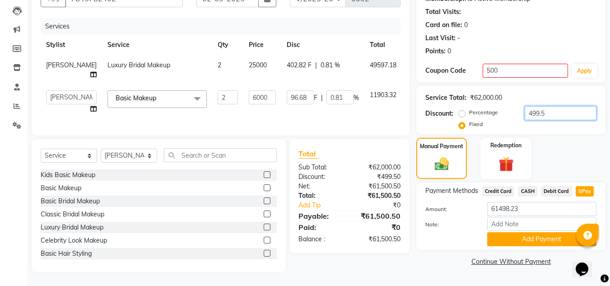
type input "499"
type input "96.58"
type input "0.8"
type input "49"
type input "9.48"
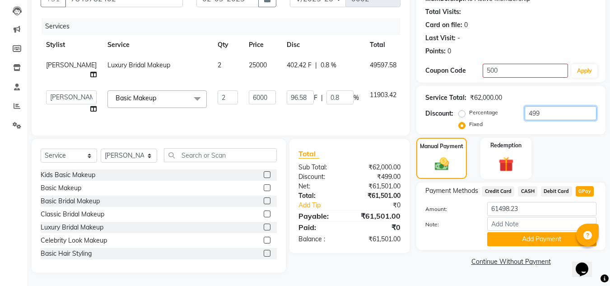
type input "0.08"
type input "4"
type input "0.77"
type input "0.01"
type input "0"
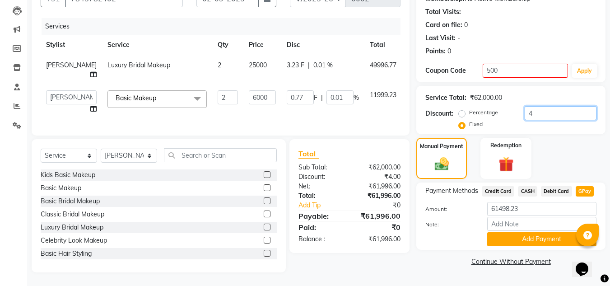
type input "0"
type input "5"
type input "0.97"
type input "0.01"
type input "50"
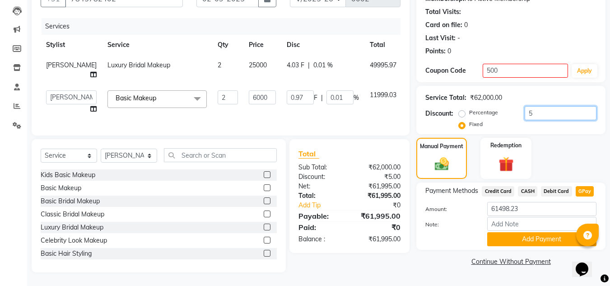
type input "9.68"
type input "0.08"
type input "500"
type input "96.77"
type input "0.81"
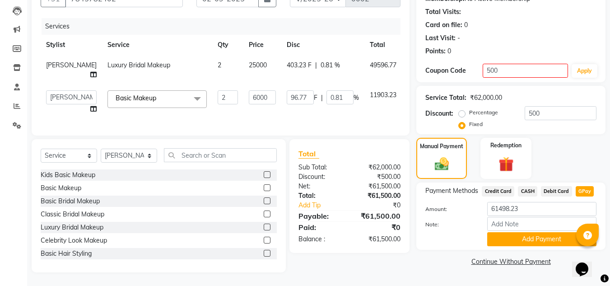
click at [558, 152] on div "Manual Payment Redemption" at bounding box center [511, 158] width 203 height 41
click at [531, 203] on input "61498.23" at bounding box center [542, 209] width 109 height 14
type input "61500"
click at [513, 217] on input "Note:" at bounding box center [542, 224] width 109 height 14
type input "paid to groom [GEOGRAPHIC_DATA]"
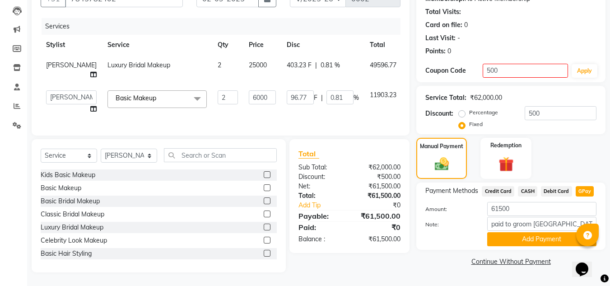
click at [527, 239] on div "Payment Methods Credit Card CASH Debit Card GPay Amount: 61500 Note: paid to gr…" at bounding box center [511, 216] width 189 height 67
click at [526, 235] on button "Add Payment" at bounding box center [542, 239] width 109 height 14
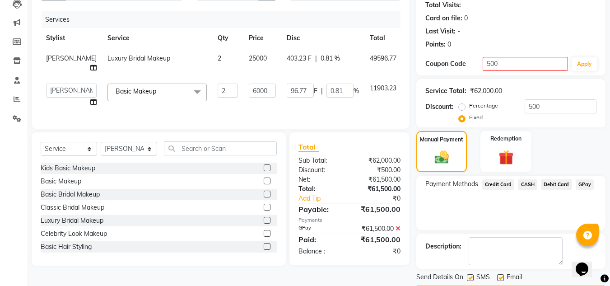
click at [582, 183] on span "GPay" at bounding box center [585, 184] width 19 height 10
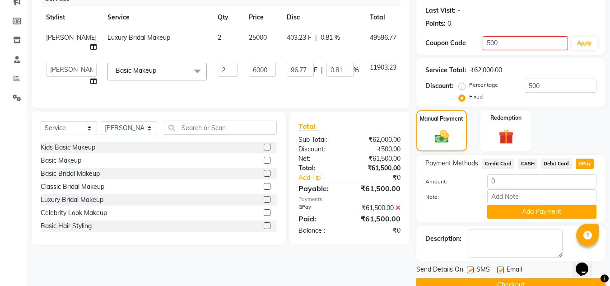
scroll to position [141, 0]
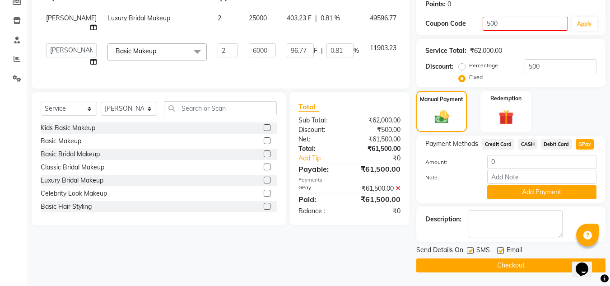
click at [459, 142] on span "Payment Methods" at bounding box center [452, 143] width 53 height 9
click at [549, 167] on input "0" at bounding box center [542, 162] width 109 height 14
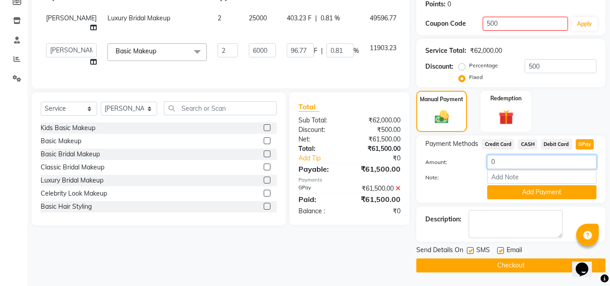
click at [549, 167] on input "0" at bounding box center [542, 162] width 109 height 14
type input "61500"
click at [530, 261] on button "Checkout" at bounding box center [511, 265] width 189 height 14
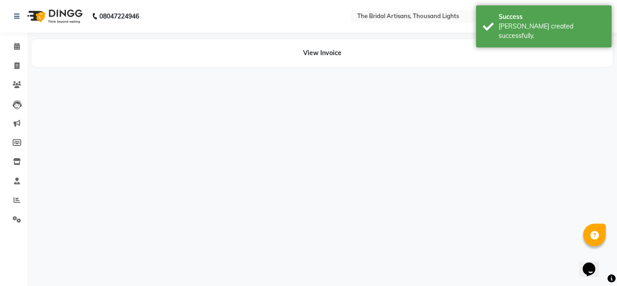
select select "89515"
select select "89519"
select select "89517"
select select "89518"
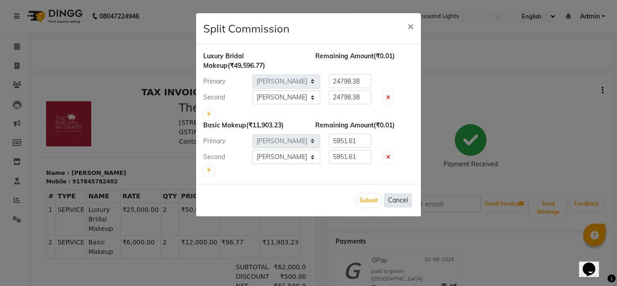
click at [389, 202] on button "Cancel" at bounding box center [398, 200] width 28 height 14
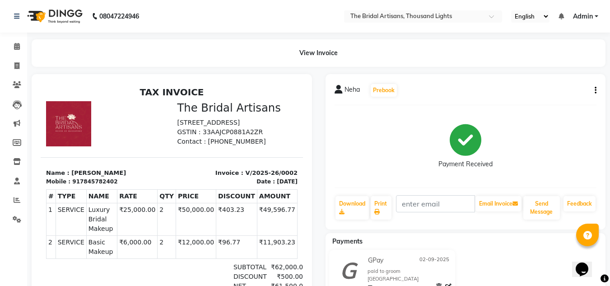
scroll to position [83, 0]
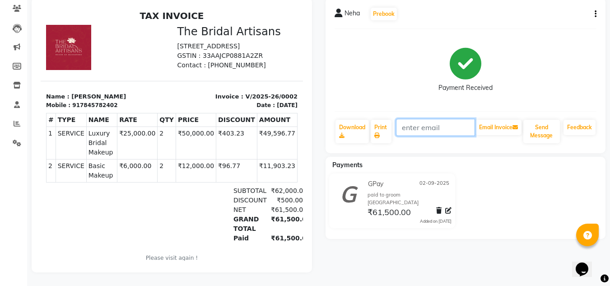
click at [452, 120] on input "text" at bounding box center [435, 127] width 79 height 17
click at [358, 133] on link "Download" at bounding box center [352, 131] width 33 height 23
click at [350, 126] on link "Download" at bounding box center [352, 131] width 33 height 23
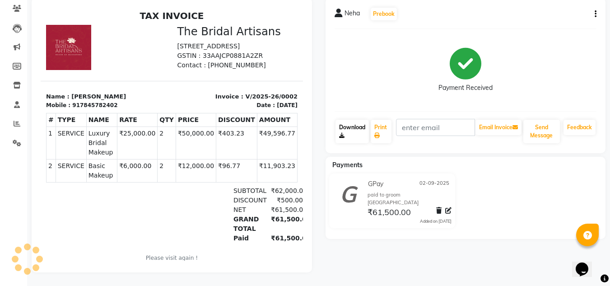
click at [350, 126] on link "Download" at bounding box center [352, 131] width 33 height 23
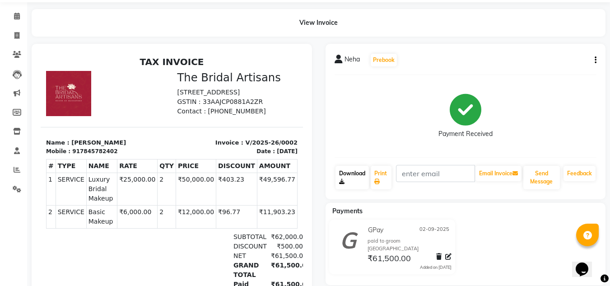
scroll to position [0, 0]
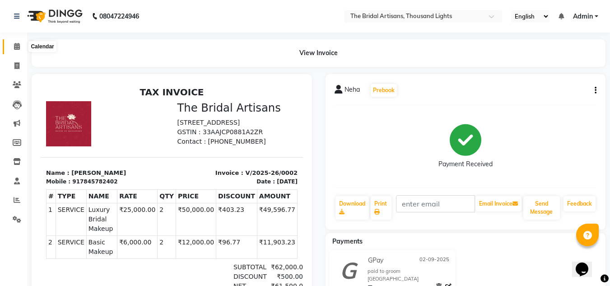
click at [17, 47] on icon at bounding box center [17, 46] width 6 height 7
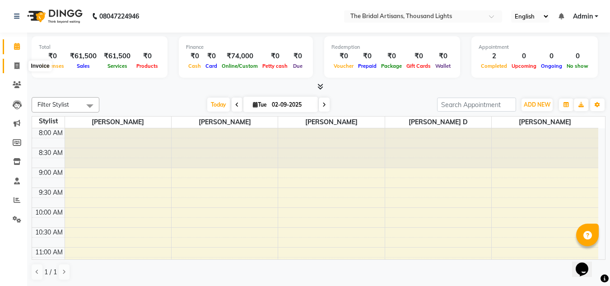
click at [15, 65] on icon at bounding box center [16, 65] width 5 height 7
select select "service"
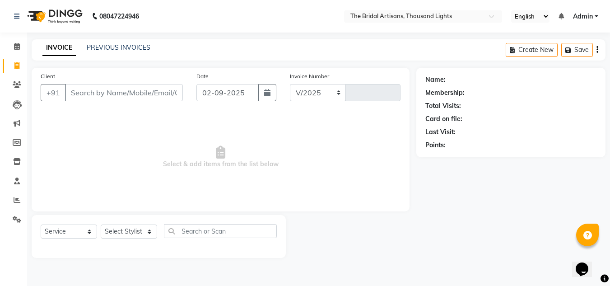
select select "8791"
type input "0003"
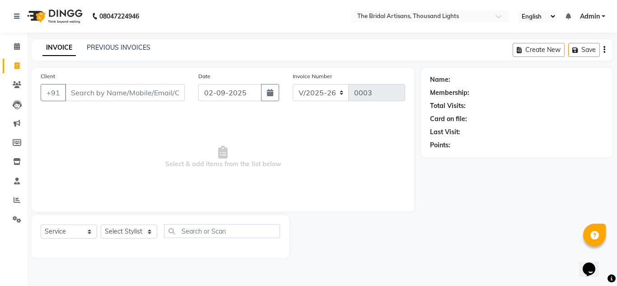
click at [126, 95] on input "Client" at bounding box center [125, 92] width 120 height 17
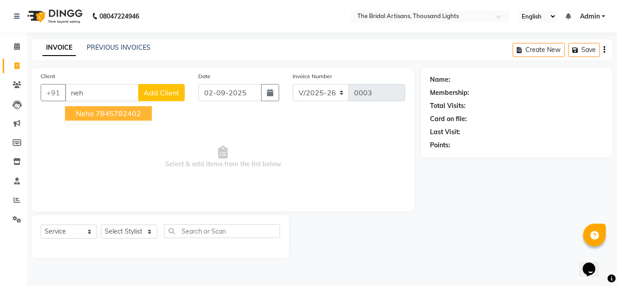
type input "neh"
click at [64, 234] on select "Select Service Product Membership Package Voucher Prepaid Gift Card" at bounding box center [69, 232] width 56 height 14
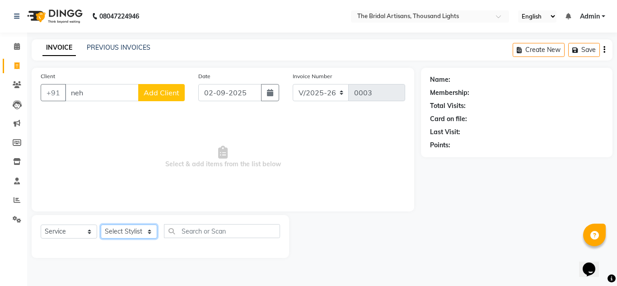
click at [126, 237] on select "Select Stylist [PERSON_NAME] D [PERSON_NAME] [PERSON_NAME] M [PERSON_NAME] [PER…" at bounding box center [129, 232] width 56 height 14
click at [192, 227] on input "text" at bounding box center [222, 231] width 116 height 14
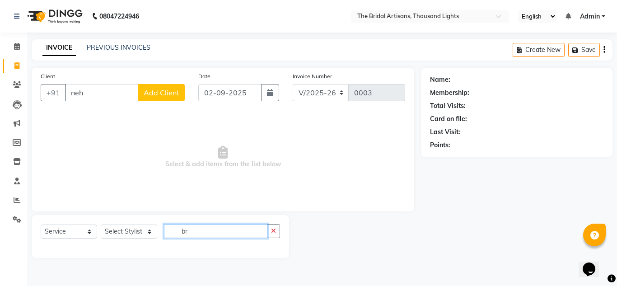
click at [179, 230] on input "br" at bounding box center [215, 231] width 103 height 14
type input "br"
